Goal: Task Accomplishment & Management: Use online tool/utility

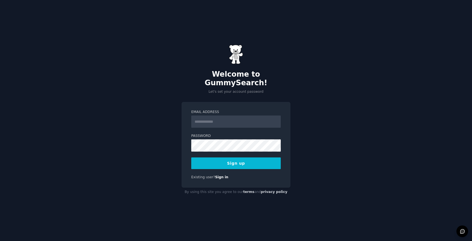
click at [219, 118] on input "Email Address" at bounding box center [236, 122] width 90 height 12
type input "**********"
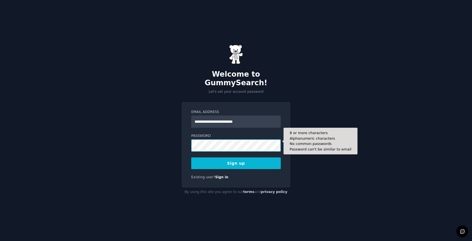
click at [191, 158] on button "Sign up" at bounding box center [236, 164] width 90 height 12
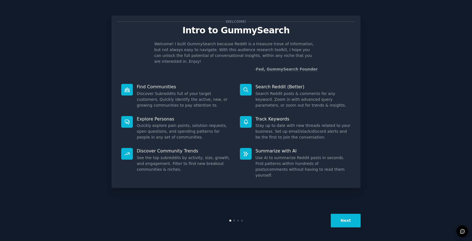
click at [353, 221] on button "Next" at bounding box center [346, 221] width 30 height 14
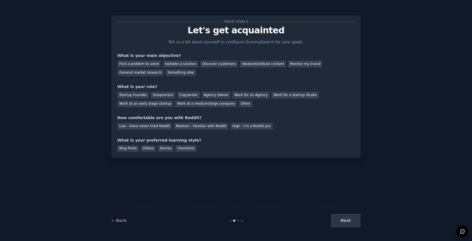
click at [353, 221] on div "Next" at bounding box center [318, 221] width 83 height 14
click at [340, 222] on div "Next" at bounding box center [318, 221] width 83 height 14
click at [143, 63] on div "Find a problem to solve" at bounding box center [139, 64] width 44 height 7
click at [142, 95] on div "Startup Founder" at bounding box center [132, 95] width 31 height 7
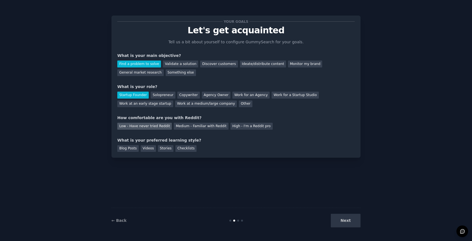
click at [155, 125] on div "Low - Have never tried Reddit" at bounding box center [144, 126] width 54 height 7
click at [135, 148] on div "Blog Posts" at bounding box center [127, 148] width 21 height 7
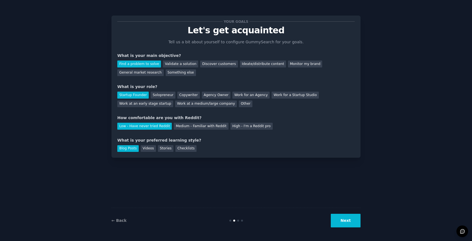
click at [342, 225] on button "Next" at bounding box center [346, 221] width 30 height 14
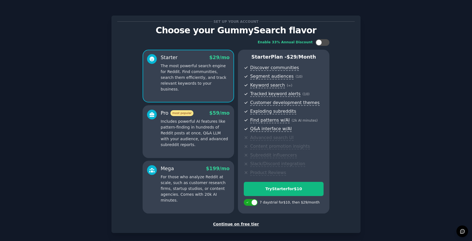
click at [249, 226] on div "Continue on free tier" at bounding box center [235, 225] width 237 height 6
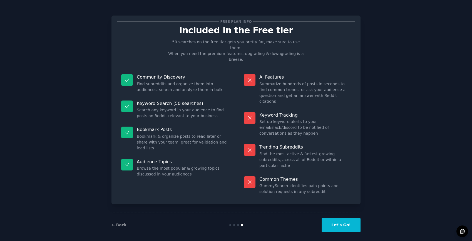
click at [350, 222] on button "Let's Go!" at bounding box center [341, 226] width 39 height 14
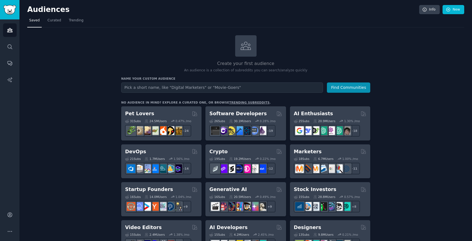
click at [213, 91] on input "text" at bounding box center [222, 88] width 202 height 10
click at [360, 90] on button "Find Communities" at bounding box center [348, 88] width 43 height 10
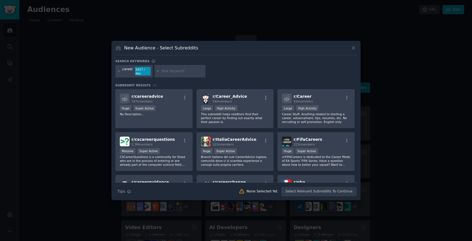
click at [354, 52] on div "New Audience - Select Subreddits" at bounding box center [235, 50] width 241 height 11
click at [353, 49] on icon at bounding box center [353, 47] width 3 height 3
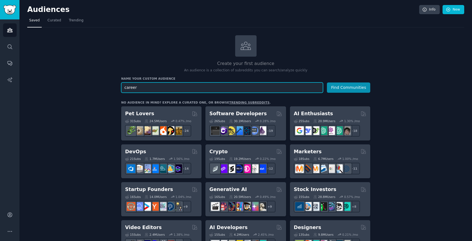
click at [238, 86] on input "career" at bounding box center [222, 88] width 202 height 10
type input "tech career"
click at [327, 83] on button "Find Communities" at bounding box center [348, 88] width 43 height 10
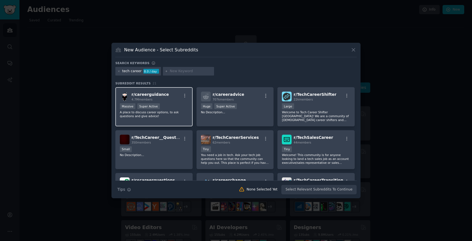
click at [171, 99] on div "r/ careerguidance 4.7M members" at bounding box center [154, 97] width 68 height 10
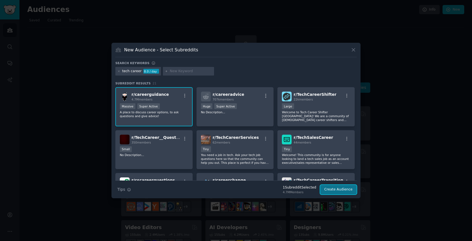
click at [342, 192] on button "Create Audience" at bounding box center [338, 189] width 37 height 9
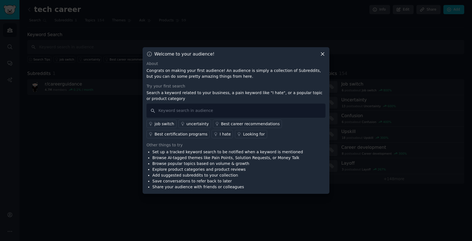
click at [168, 124] on div "job switch" at bounding box center [165, 124] width 20 height 6
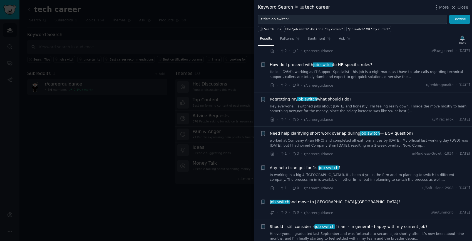
scroll to position [345, 0]
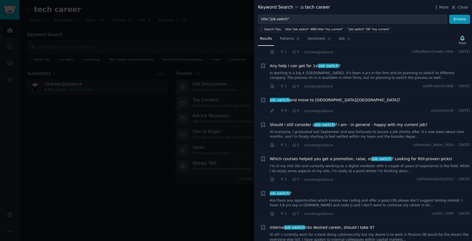
click at [190, 35] on div at bounding box center [236, 120] width 472 height 241
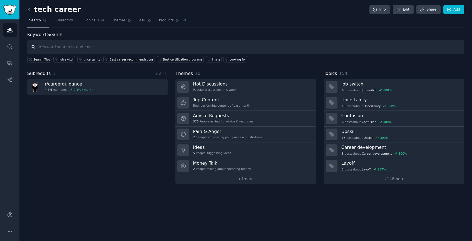
click at [125, 49] on input "text" at bounding box center [245, 47] width 437 height 14
type input "tech jobs"
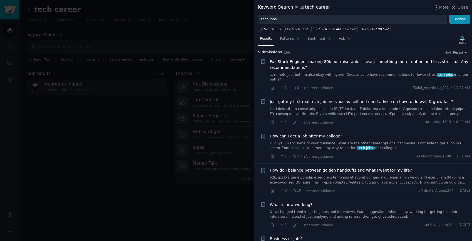
click at [138, 128] on div at bounding box center [236, 120] width 472 height 241
